Goal: Information Seeking & Learning: Learn about a topic

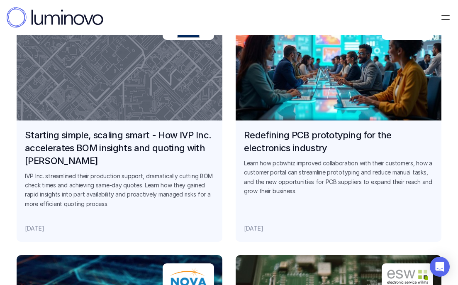
scroll to position [953, 0]
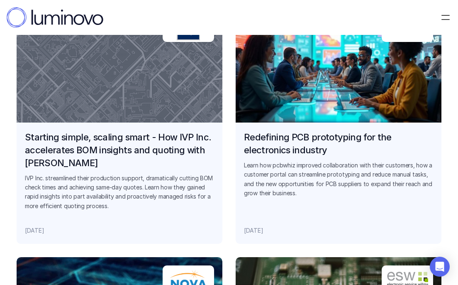
click at [134, 112] on link "Starting simple, scaling smart - How IVP Inc. accelerates BOM insights and quot…" at bounding box center [120, 125] width 206 height 237
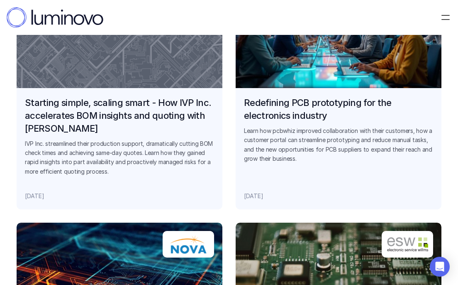
scroll to position [992, 0]
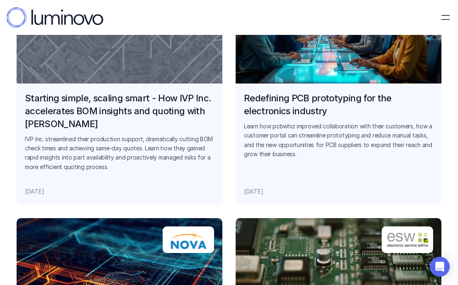
click at [363, 65] on link "Redefining PCB prototyping for the electronics industry Learn how pcbwhiz impro…" at bounding box center [339, 86] width 206 height 237
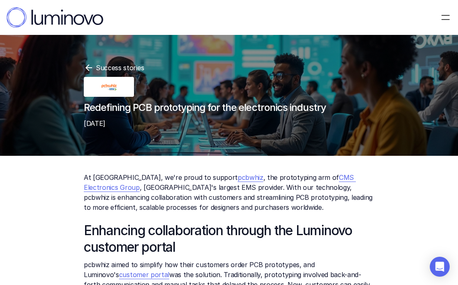
scroll to position [56, 0]
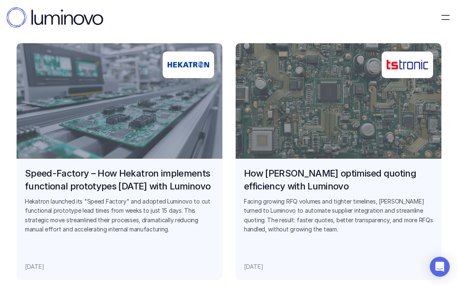
scroll to position [666, 0]
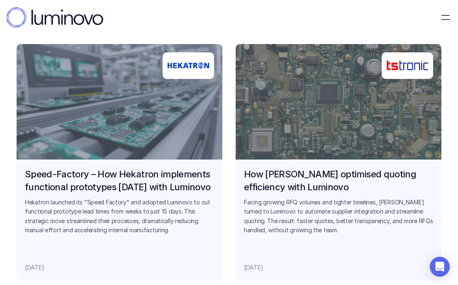
click at [331, 105] on link "How TSTRONIC optimised quoting efficiency with Luminovo Facing growing RFQ volu…" at bounding box center [339, 162] width 206 height 237
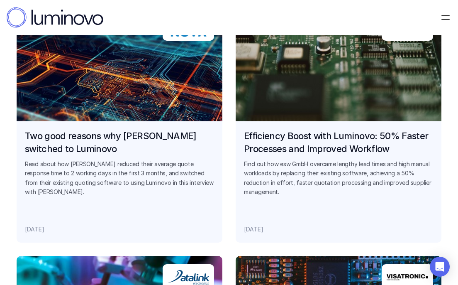
scroll to position [1204, 0]
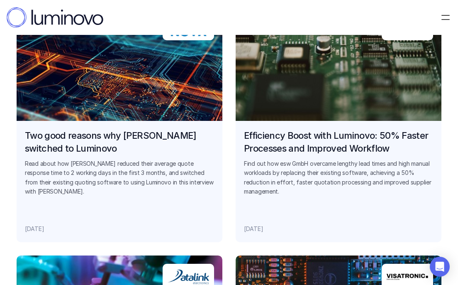
click at [164, 114] on link "Two good reasons why [PERSON_NAME] switched to Luminovo Read about how Nova red…" at bounding box center [120, 123] width 206 height 237
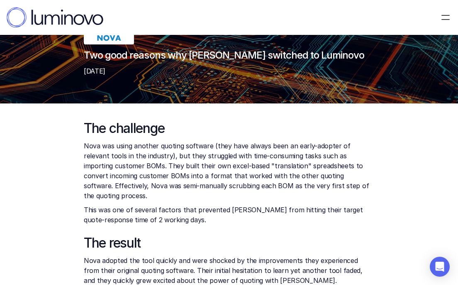
scroll to position [72, 0]
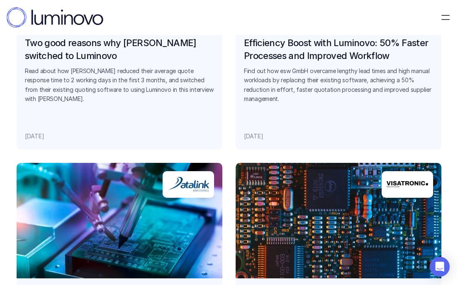
scroll to position [1415, 0]
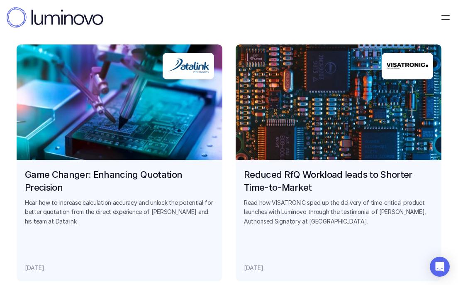
click at [281, 176] on link "Reduced RfQ Workload leads to Shorter Time-to-Market Read how VISATRONIC sped u…" at bounding box center [339, 162] width 206 height 237
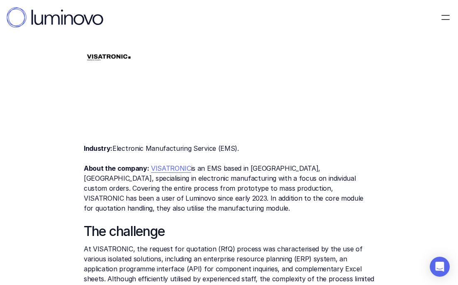
scroll to position [31, 0]
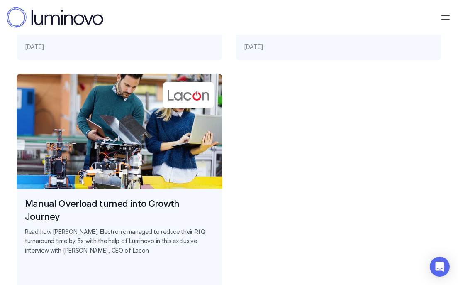
scroll to position [1887, 0]
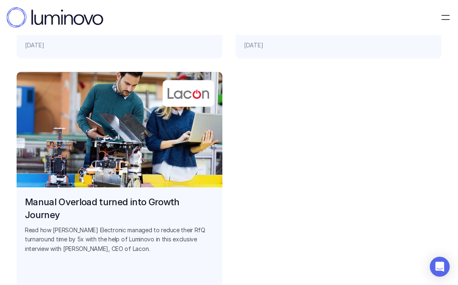
click at [143, 184] on link "Manual Overload turned into Growth Journey Read how [PERSON_NAME] Electronic ma…" at bounding box center [120, 190] width 206 height 237
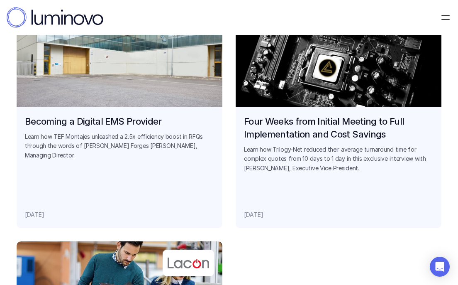
scroll to position [1709, 0]
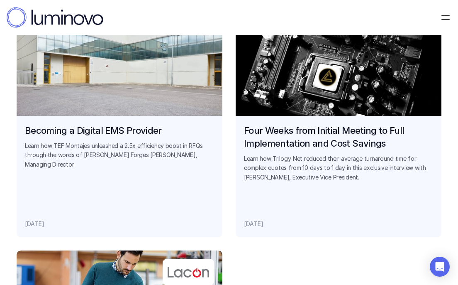
click at [301, 100] on link "Four Weeks from Initial Meeting to Full Implementation and Cost Savings Learn h…" at bounding box center [339, 118] width 206 height 237
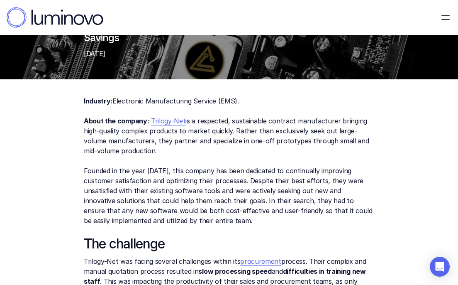
scroll to position [77, 0]
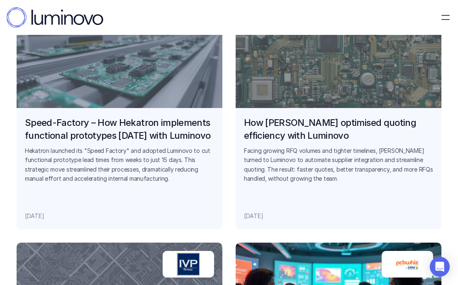
scroll to position [711, 0]
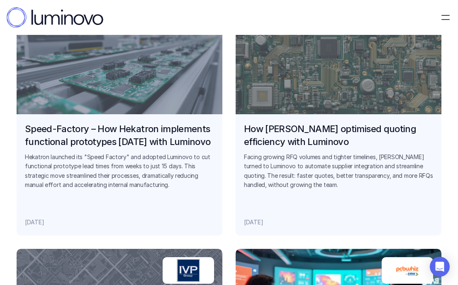
click at [283, 98] on link "How TSTRONIC optimised quoting efficiency with Luminovo Facing growing RFQ volu…" at bounding box center [339, 117] width 206 height 237
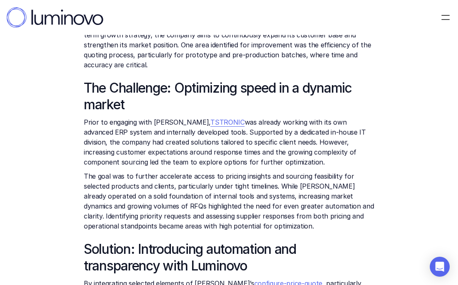
scroll to position [153, 0]
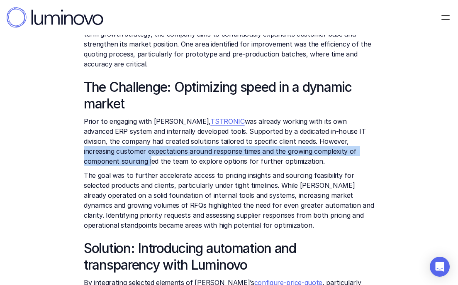
drag, startPoint x: 305, startPoint y: 140, endPoint x: 351, endPoint y: 154, distance: 47.7
click at [351, 154] on p "Prior to engaging with [PERSON_NAME], [PERSON_NAME] was already working with it…" at bounding box center [229, 141] width 290 height 50
copy p "increasing customer expectations around response times and the growing complexi…"
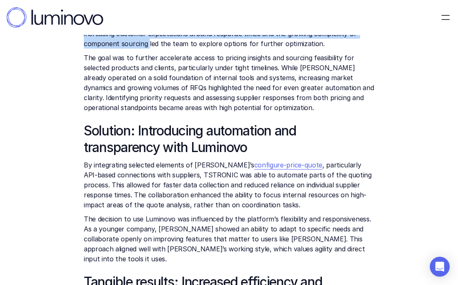
scroll to position [292, 0]
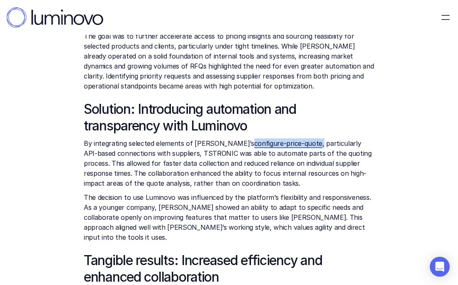
drag, startPoint x: 294, startPoint y: 142, endPoint x: 227, endPoint y: 143, distance: 67.2
click at [227, 143] on p "By integrating selected elements of [PERSON_NAME]’s configure-price-quote , par…" at bounding box center [229, 163] width 290 height 50
copy p "configure-price-quote ,"
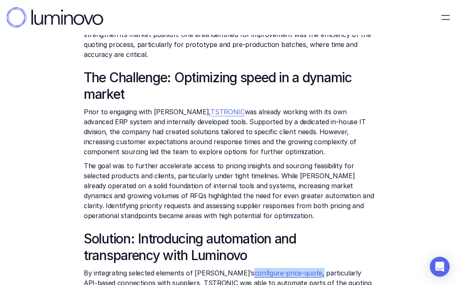
scroll to position [163, 0]
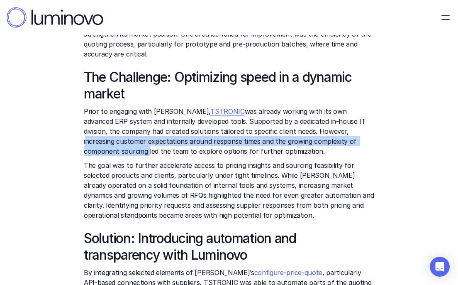
drag, startPoint x: 307, startPoint y: 129, endPoint x: 349, endPoint y: 142, distance: 44.5
click at [350, 142] on p "Prior to engaging with [PERSON_NAME], [PERSON_NAME] was already working with it…" at bounding box center [229, 131] width 290 height 50
copy p "increasing customer expectations around response times and the growing complexi…"
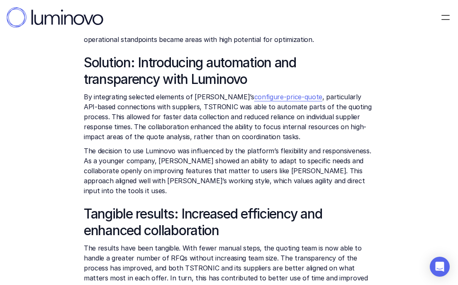
scroll to position [339, 0]
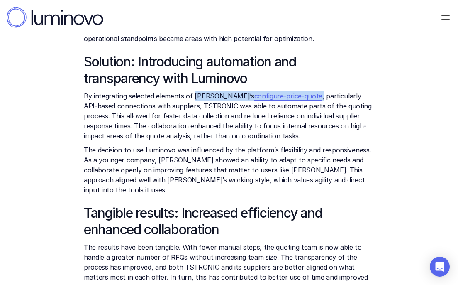
drag, startPoint x: 192, startPoint y: 94, endPoint x: 295, endPoint y: 93, distance: 103.3
click at [295, 93] on p "By integrating selected elements of [PERSON_NAME]’s configure-price-quote , par…" at bounding box center [229, 116] width 290 height 50
copy p "[PERSON_NAME]’s configure-price-quote ,"
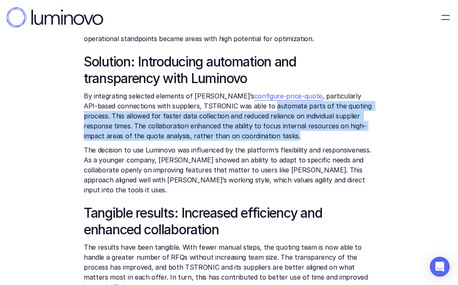
drag, startPoint x: 239, startPoint y: 106, endPoint x: 276, endPoint y: 129, distance: 43.4
click at [276, 129] on p "By integrating selected elements of [PERSON_NAME]’s configure-price-quote , par…" at bounding box center [229, 116] width 290 height 50
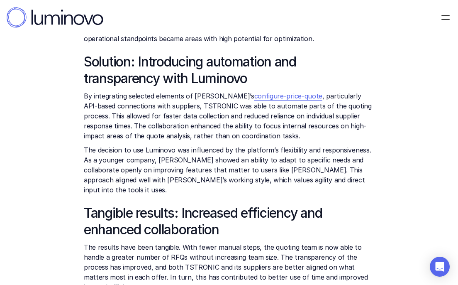
click at [281, 129] on p "By integrating selected elements of [PERSON_NAME]’s configure-price-quote , par…" at bounding box center [229, 116] width 290 height 50
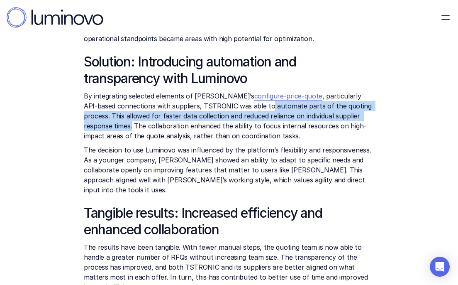
drag, startPoint x: 236, startPoint y: 107, endPoint x: 362, endPoint y: 113, distance: 126.3
click at [362, 113] on p "By integrating selected elements of [PERSON_NAME]’s configure-price-quote , par…" at bounding box center [229, 116] width 290 height 50
copy p "automate parts of the quoting process. This allowed for faster data collection …"
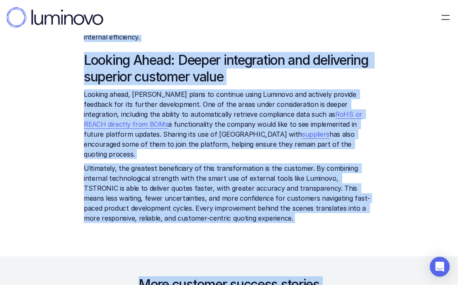
scroll to position [595, 0]
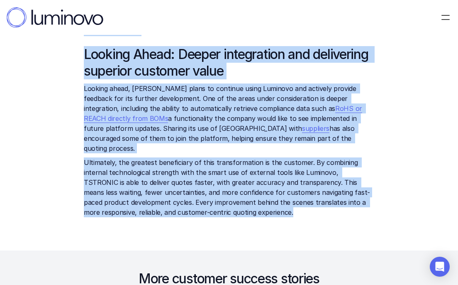
drag, startPoint x: 81, startPoint y: 88, endPoint x: 320, endPoint y: 178, distance: 255.7
copy div "The Challenge: Optimizing speed in a dynamic market Prior to engaging with [PER…"
